Goal: Information Seeking & Learning: Learn about a topic

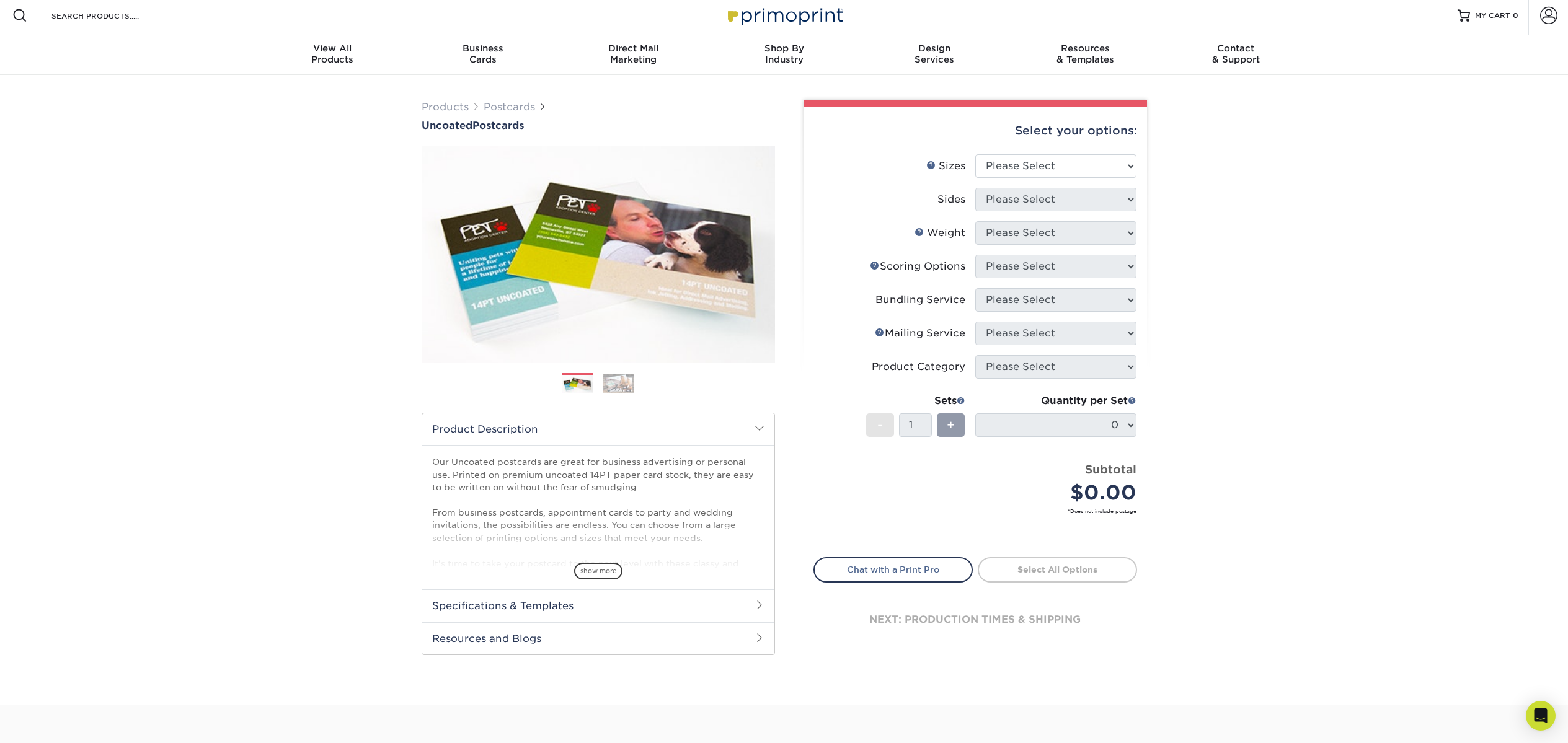
scroll to position [5, 0]
click at [605, 570] on span "show more" at bounding box center [598, 570] width 49 height 16
click at [760, 617] on span at bounding box center [760, 617] width 10 height 10
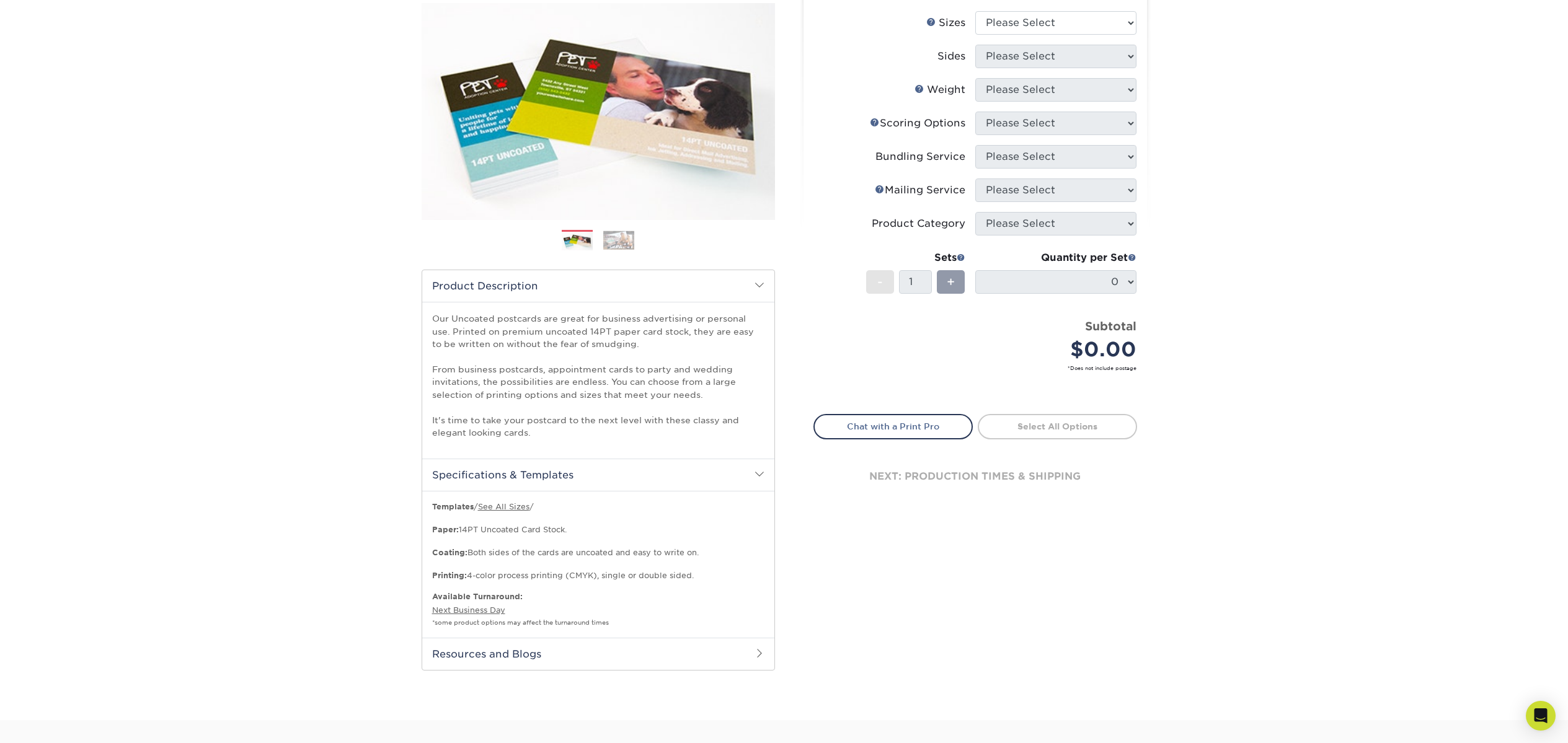
scroll to position [0, 0]
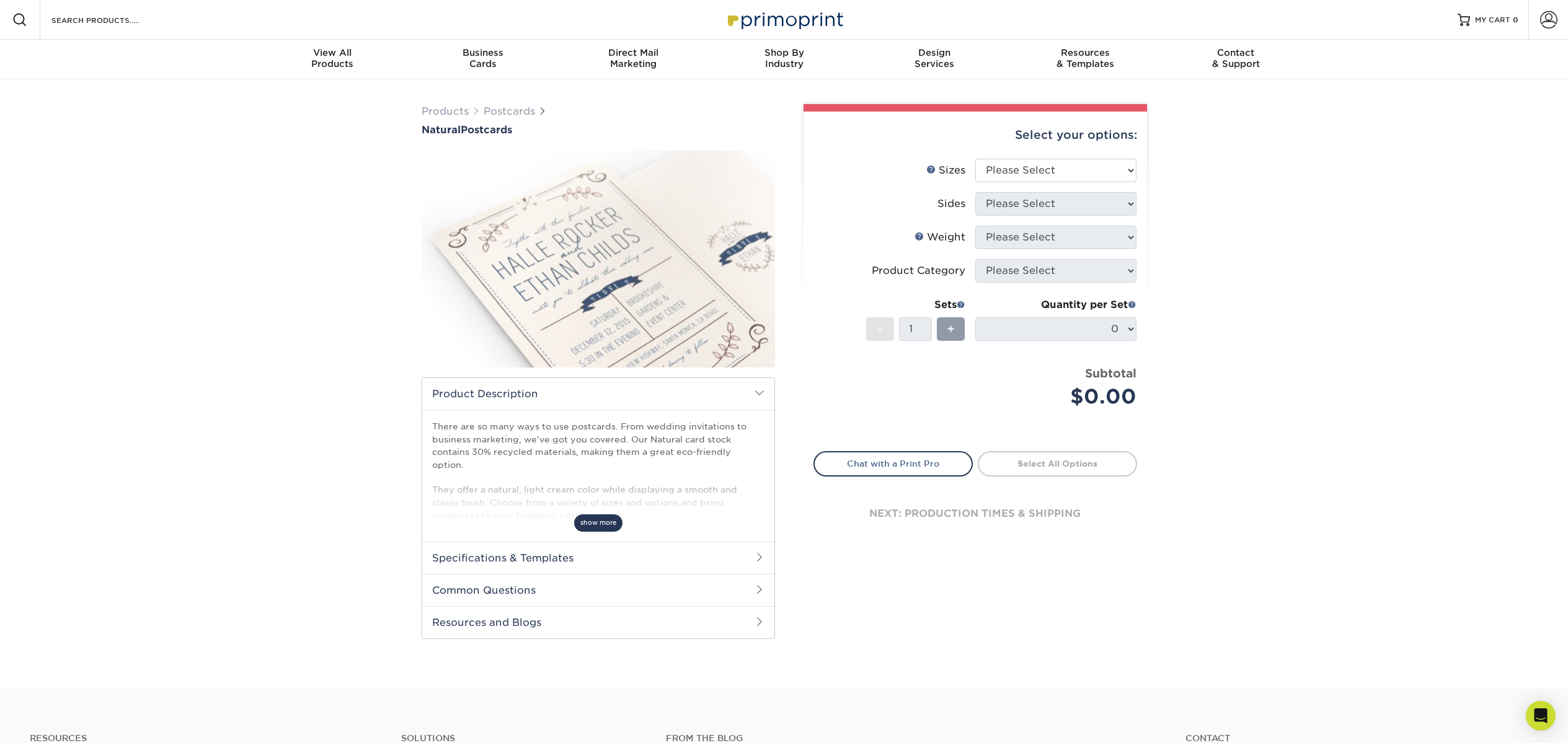
click at [599, 515] on span "show more" at bounding box center [598, 523] width 49 height 16
